Goal: Task Accomplishment & Management: Manage account settings

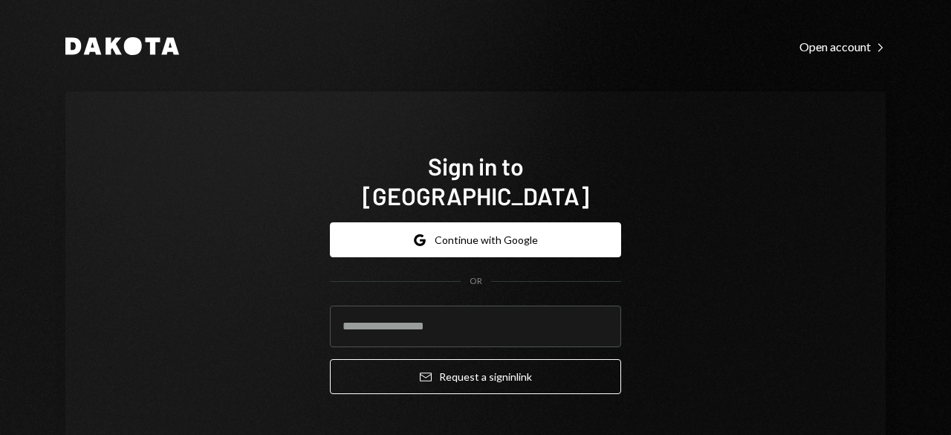
click at [478, 308] on input "email" at bounding box center [475, 326] width 291 height 42
type input "**********"
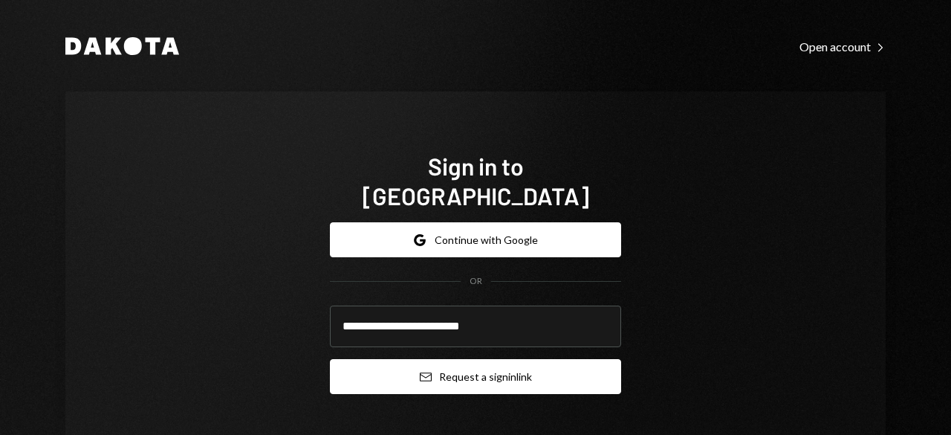
click at [435, 359] on button "Email Request a sign in link" at bounding box center [475, 376] width 291 height 35
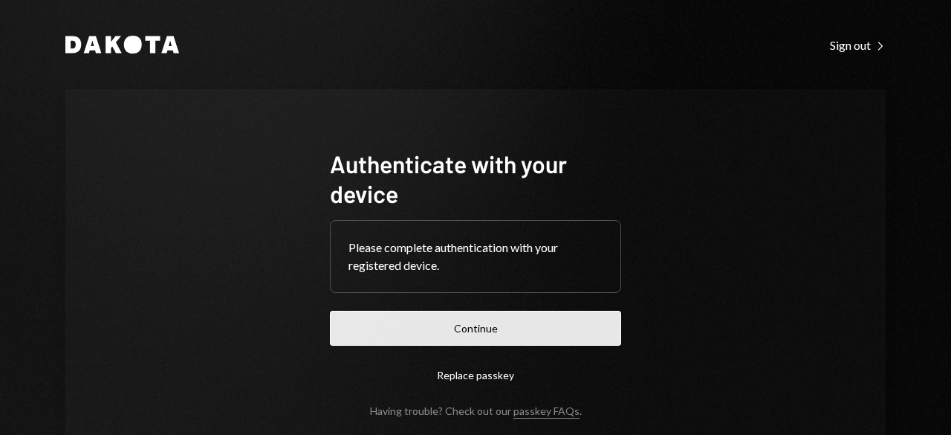
click at [432, 317] on button "Continue" at bounding box center [475, 328] width 291 height 35
